Goal: Transaction & Acquisition: Book appointment/travel/reservation

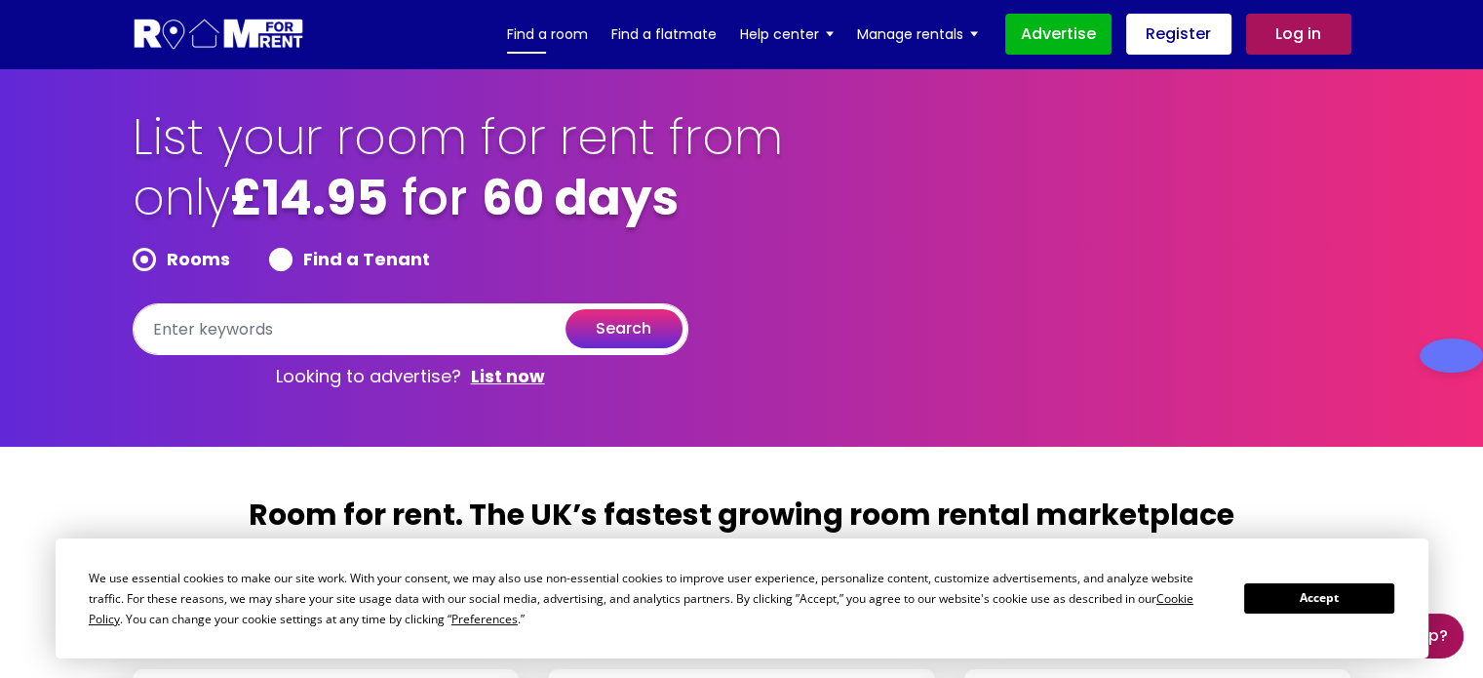
click at [529, 28] on link "Find a room" at bounding box center [547, 33] width 81 height 29
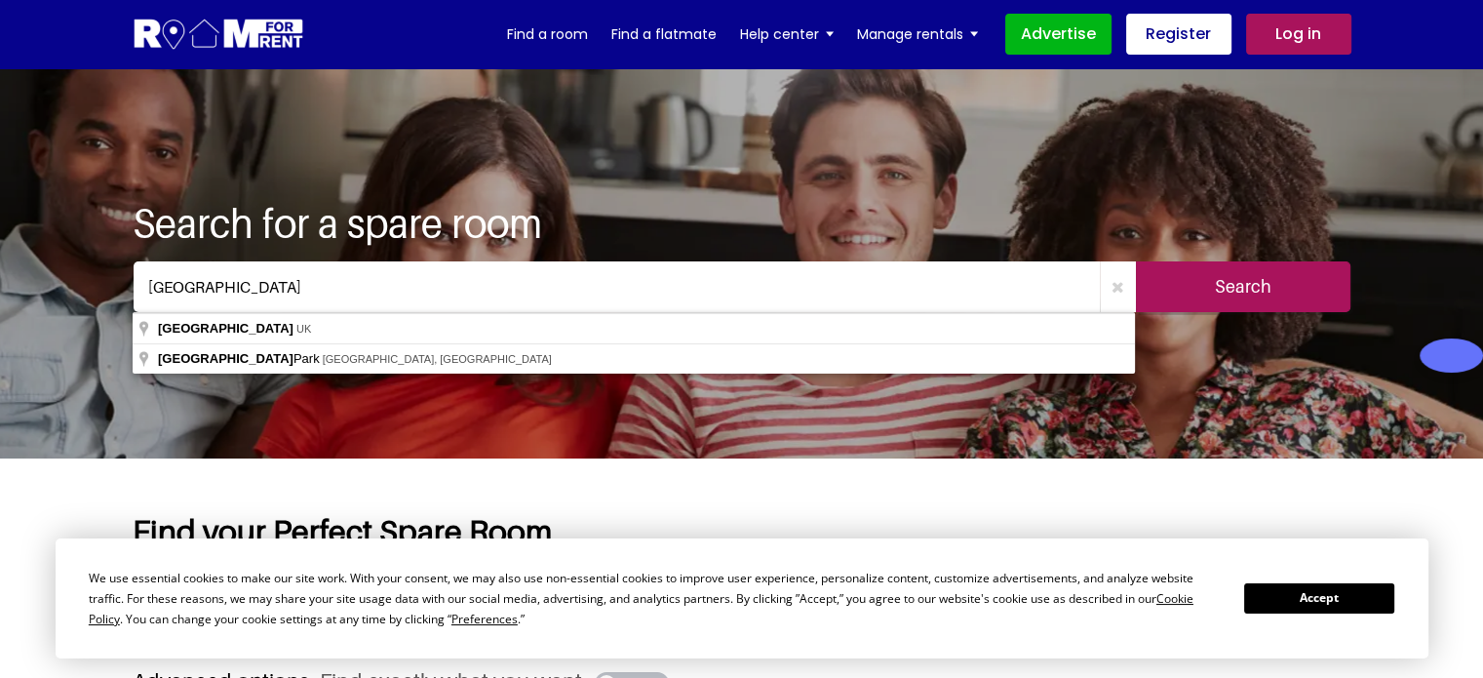
type input "[GEOGRAPHIC_DATA]"
click at [1157, 270] on input "Search" at bounding box center [1243, 286] width 214 height 51
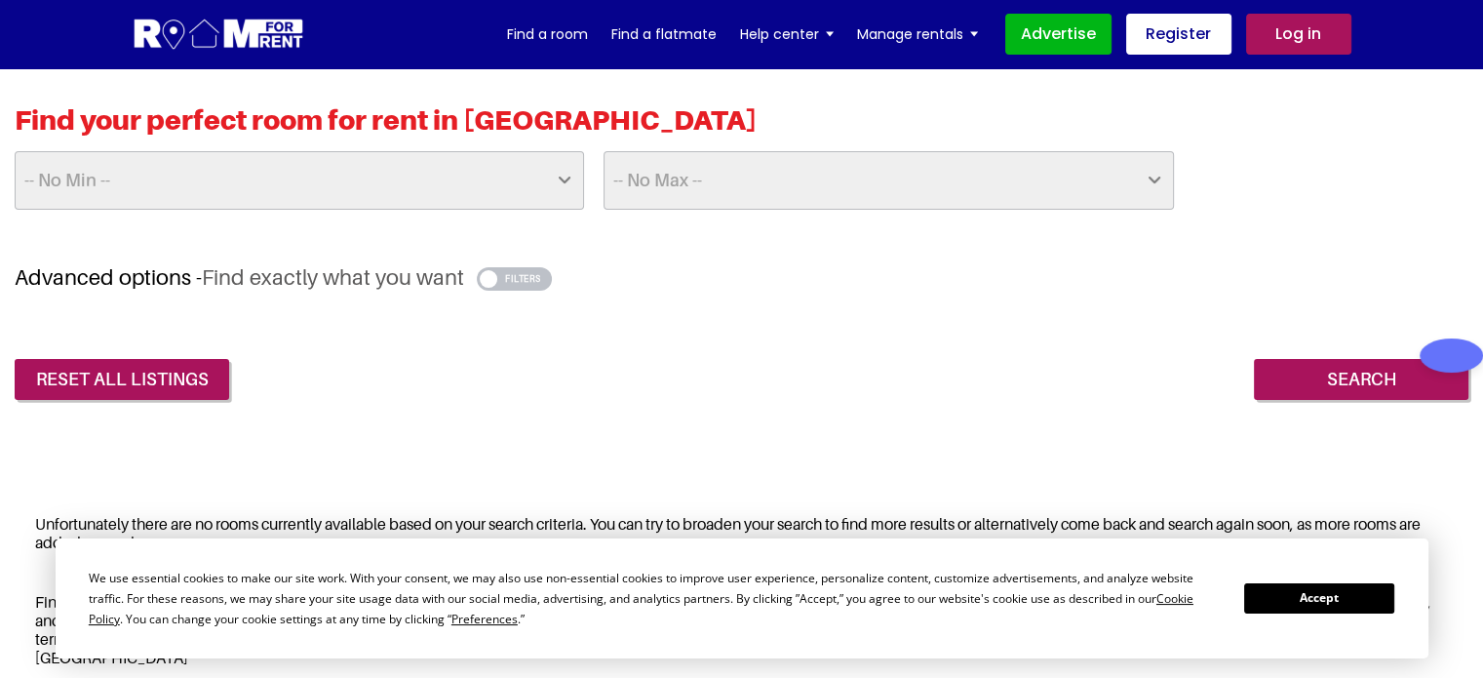
click at [390, 176] on select "-- No Min -- £25 £50 £75 £100 £125 £150 £175 £200 £225 £250 £275 £300 £325 £350…" at bounding box center [299, 180] width 569 height 58
click at [796, 183] on select "-- No Max -- £50 £75 £100 £125 £150 £175 £200 £225 £250 £275 £300 £325 £350 £37…" at bounding box center [888, 180] width 569 height 58
select select "350"
click at [604, 151] on select "-- No Max -- £50 £75 £100 £125 £150 £175 £200 £225 £250 £275 £300 £325 £350 £37…" at bounding box center [888, 180] width 569 height 58
click at [1320, 369] on input "Search" at bounding box center [1361, 379] width 214 height 41
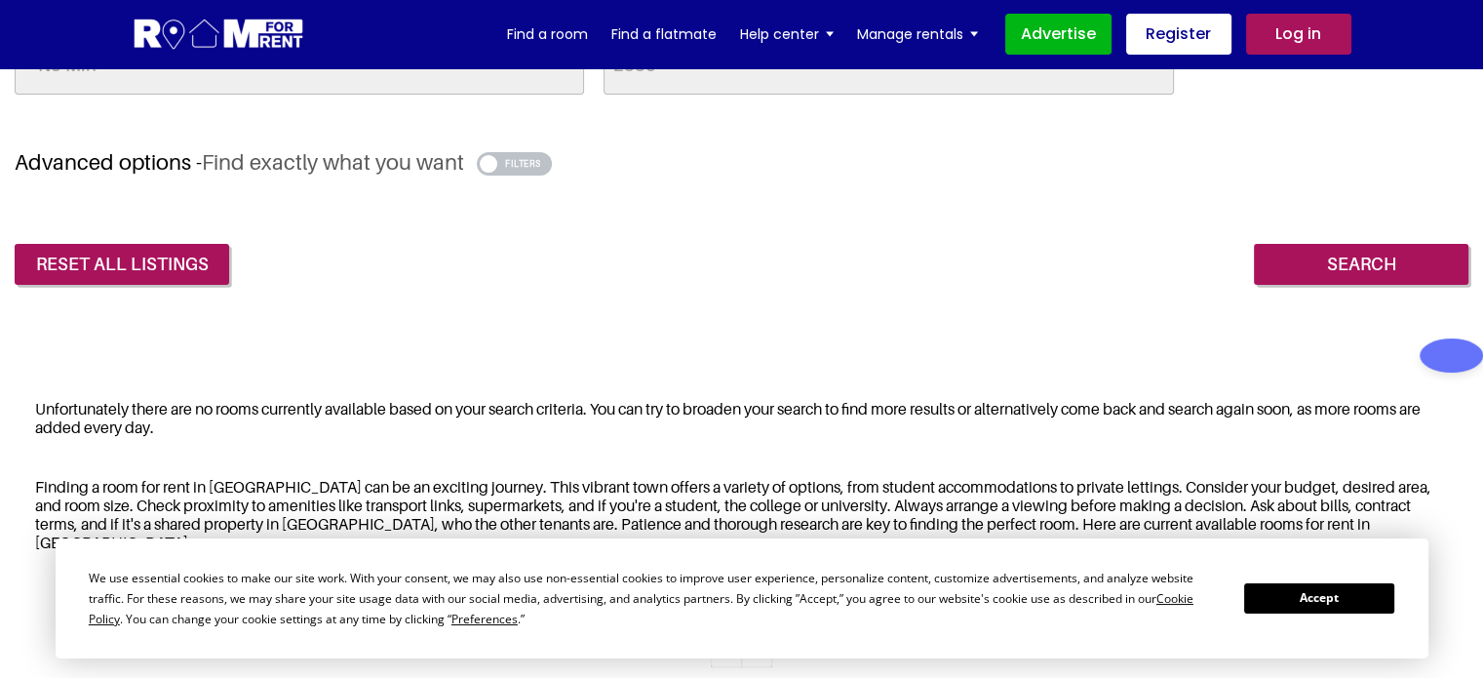
scroll to position [565, 0]
click at [628, 405] on div "Unfortunately there are no rooms currently available based on your search crite…" at bounding box center [742, 420] width 1454 height 62
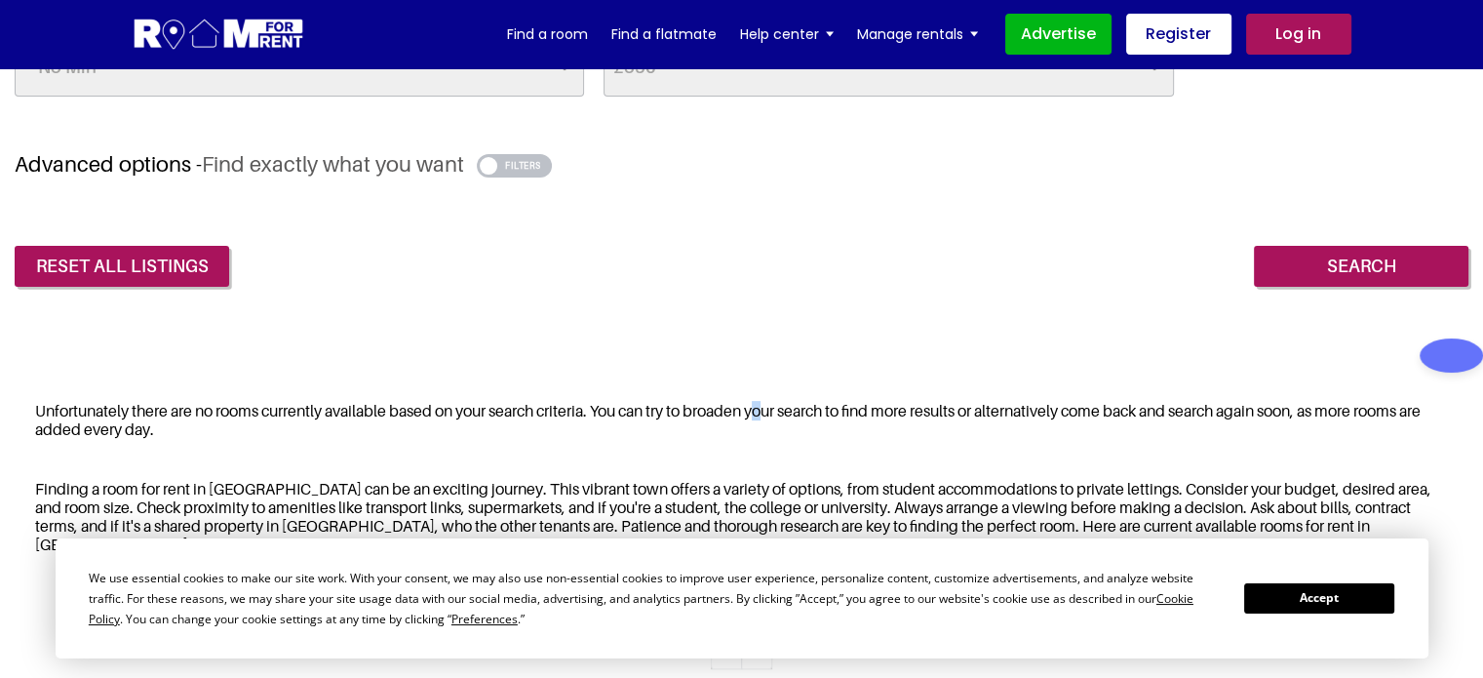
click at [628, 405] on div "Unfortunately there are no rooms currently available based on your search crite…" at bounding box center [742, 420] width 1454 height 62
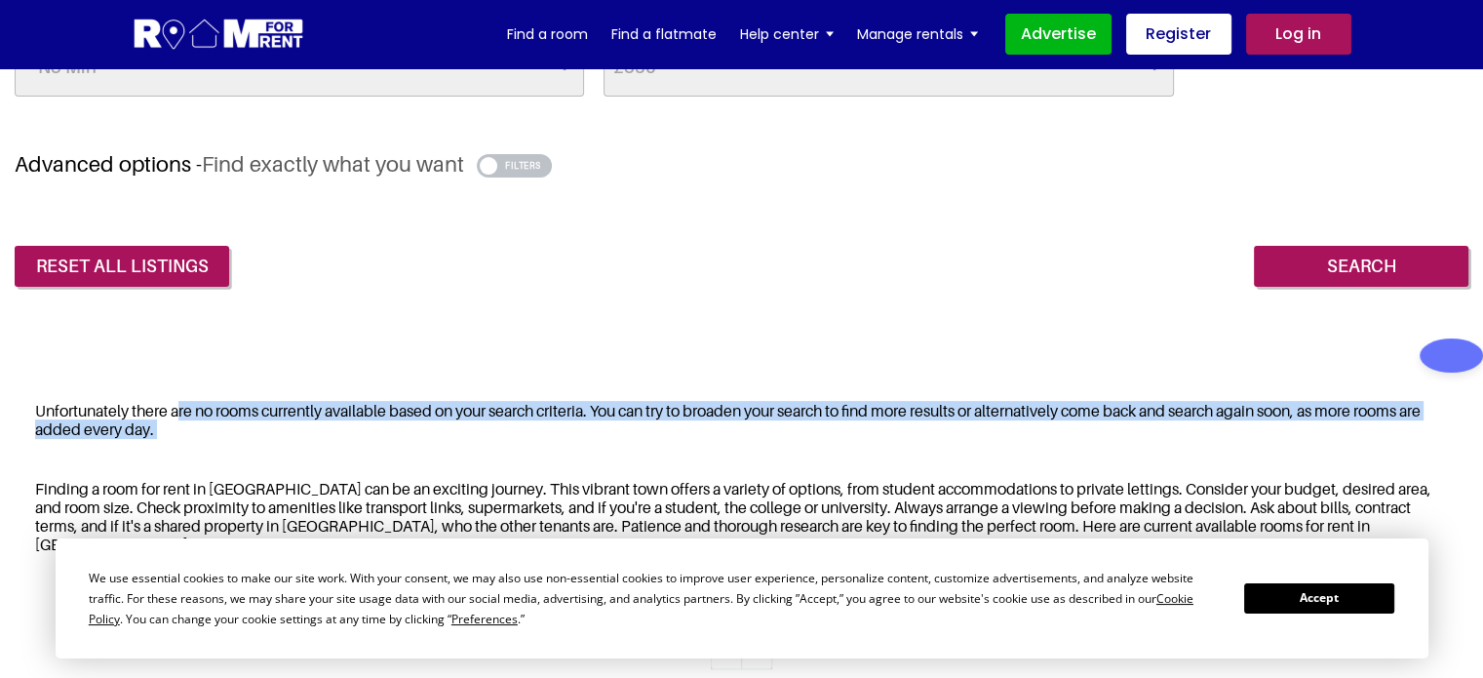
click at [628, 405] on div "Unfortunately there are no rooms currently available based on your search crite…" at bounding box center [742, 420] width 1454 height 62
click at [690, 400] on div "Unfortunately there are no rooms currently available based on your search crite…" at bounding box center [742, 420] width 1454 height 62
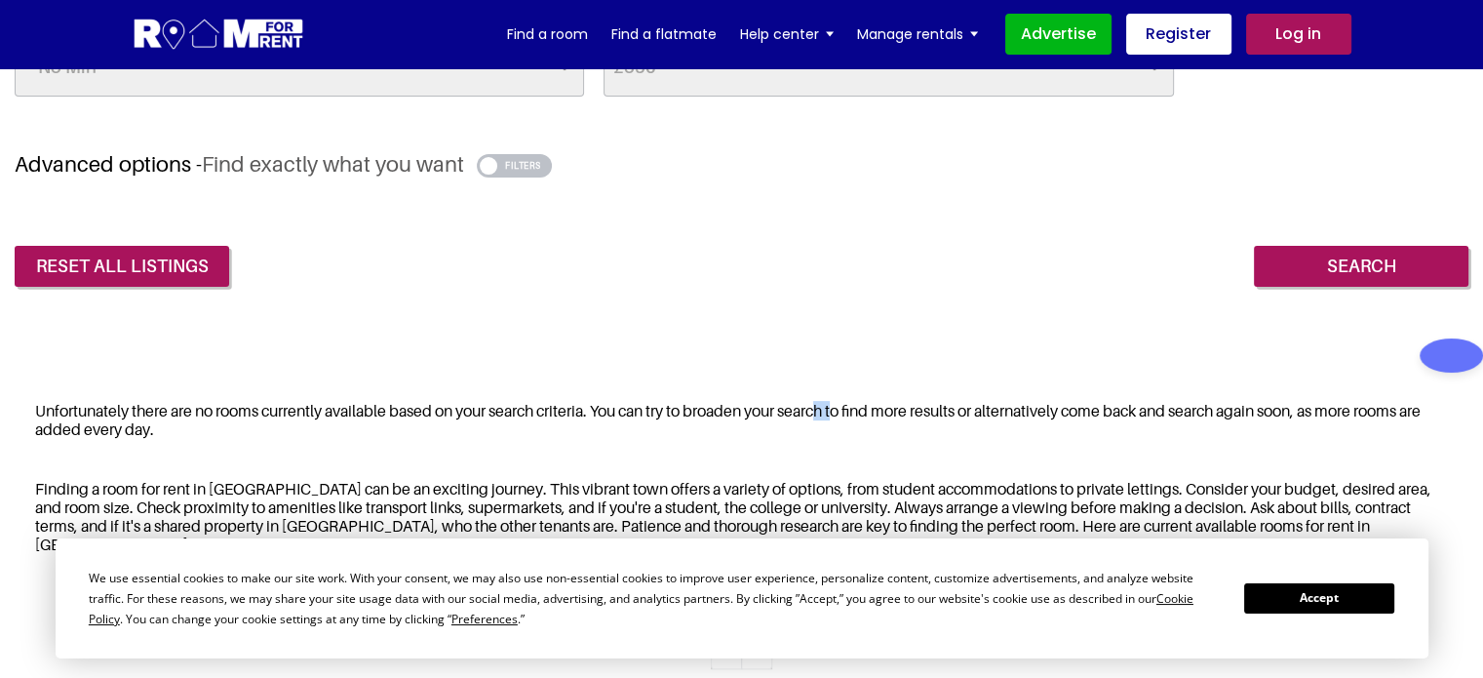
click at [690, 400] on div "Unfortunately there are no rooms currently available based on your search crite…" at bounding box center [742, 420] width 1454 height 62
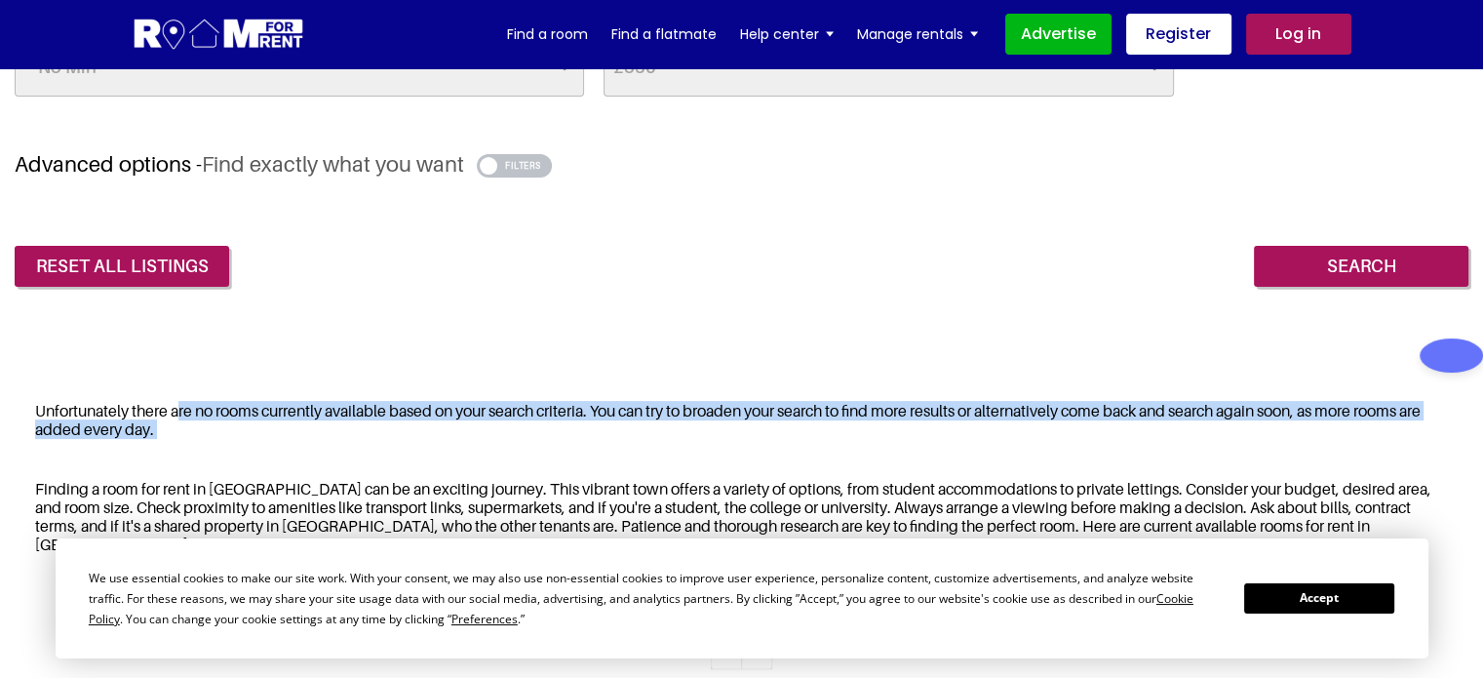
click at [690, 400] on div "Unfortunately there are no rooms currently available based on your search crite…" at bounding box center [742, 420] width 1454 height 62
click at [806, 406] on div "Unfortunately there are no rooms currently available based on your search crite…" at bounding box center [742, 420] width 1454 height 62
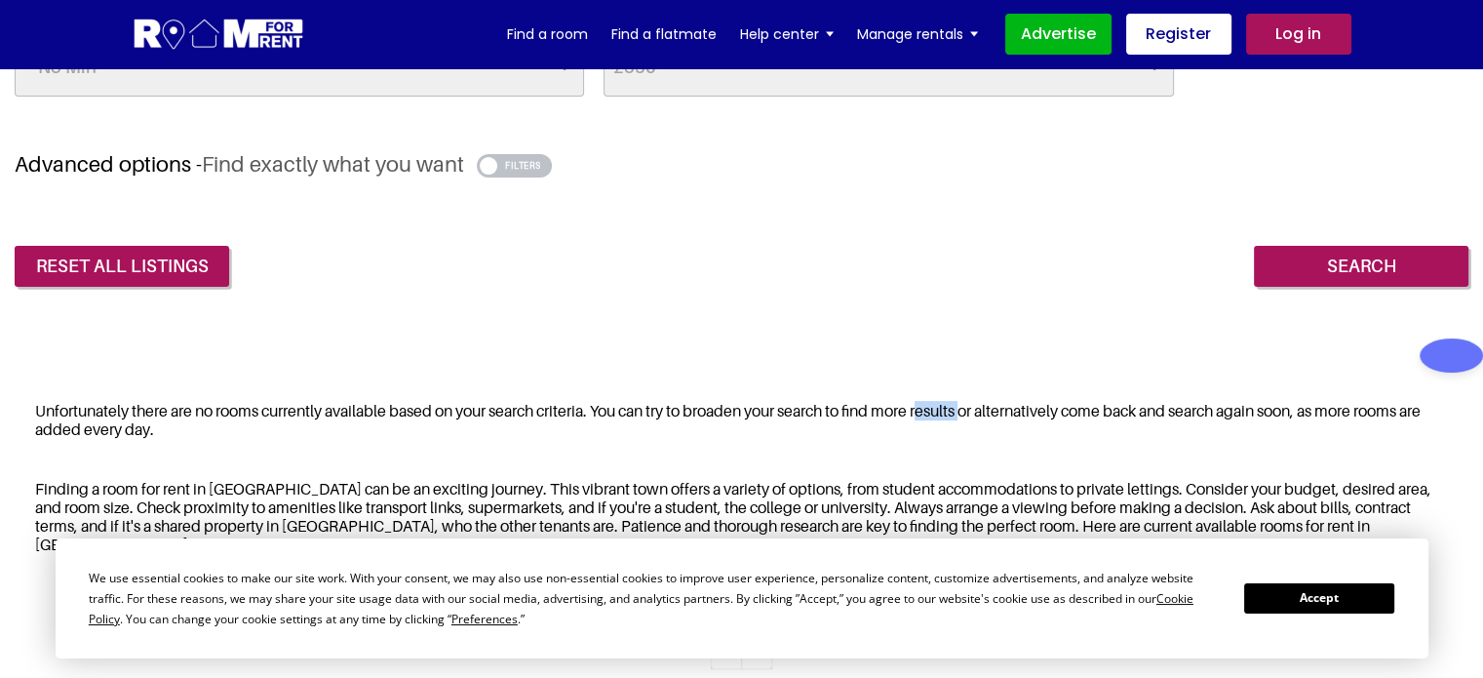
click at [806, 406] on div "Unfortunately there are no rooms currently available based on your search crite…" at bounding box center [742, 420] width 1454 height 62
